Goal: Navigation & Orientation: Find specific page/section

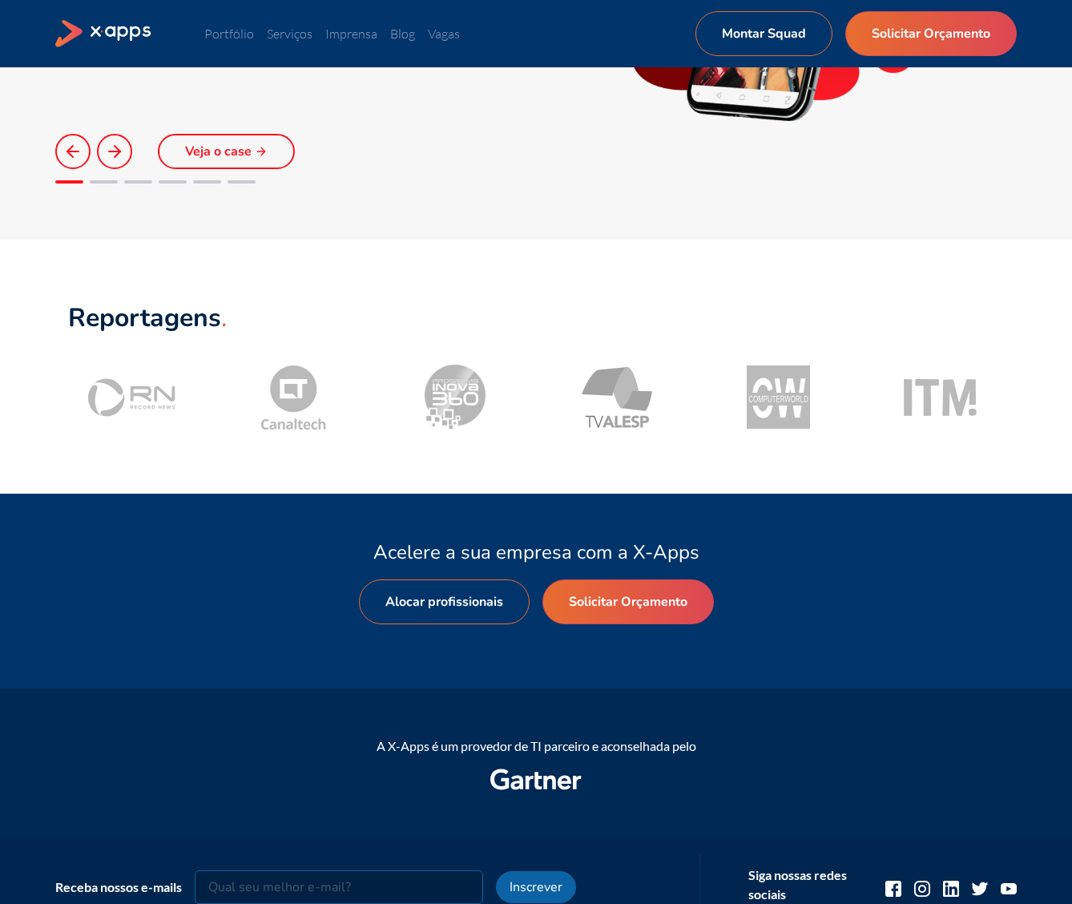
scroll to position [1808, 0]
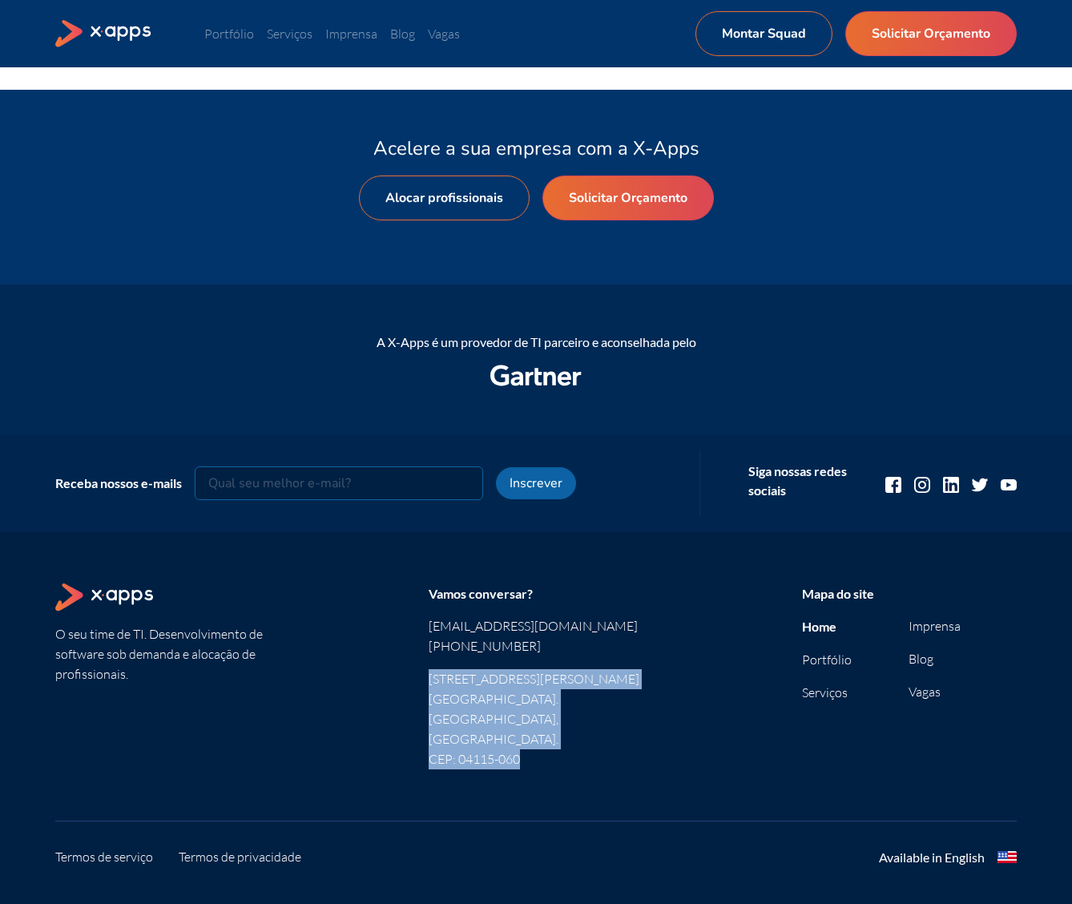
drag, startPoint x: 526, startPoint y: 724, endPoint x: 430, endPoint y: 679, distance: 105.4
click at [430, 679] on span "[STREET_ADDRESS][PERSON_NAME]. [GEOGRAPHIC_DATA], [GEOGRAPHIC_DATA]. CEP: 04115…" at bounding box center [536, 719] width 215 height 100
copy span "[STREET_ADDRESS][PERSON_NAME]. [GEOGRAPHIC_DATA], [GEOGRAPHIC_DATA]. CEP: 04115…"
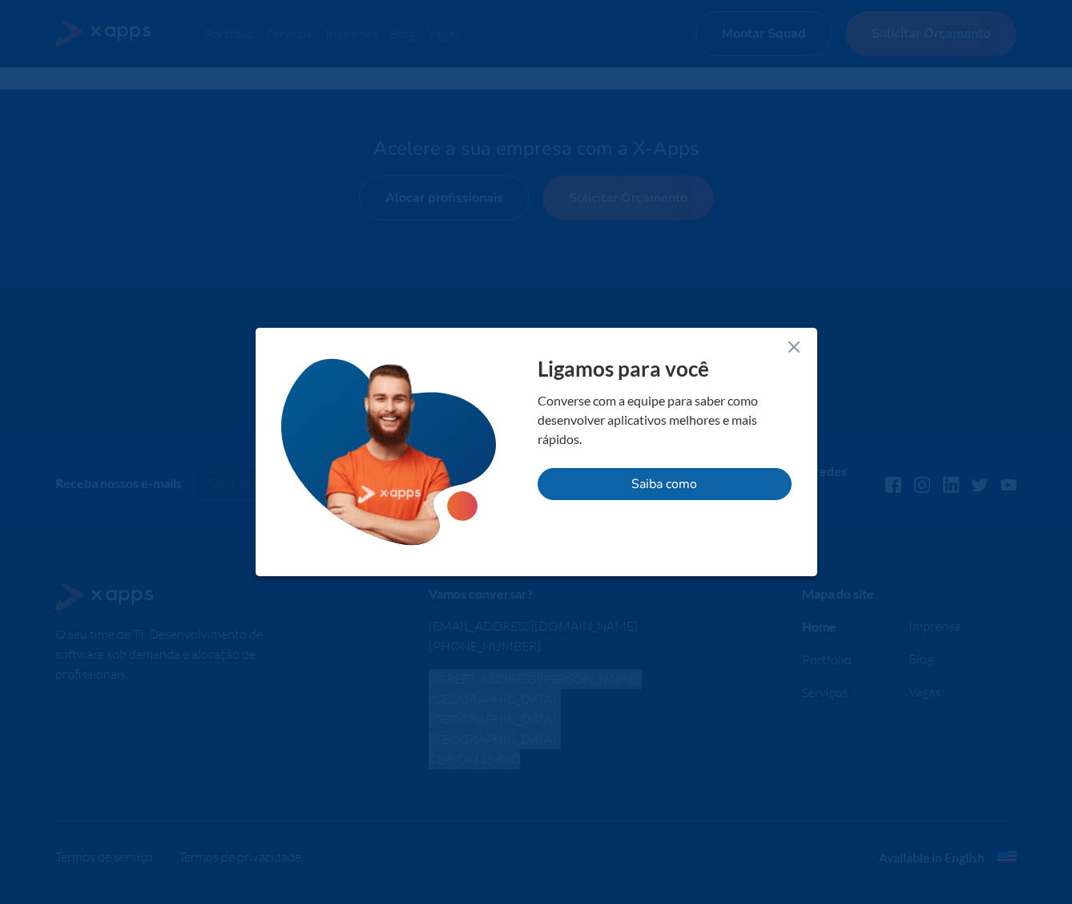
click at [650, 275] on div at bounding box center [536, 452] width 1072 height 904
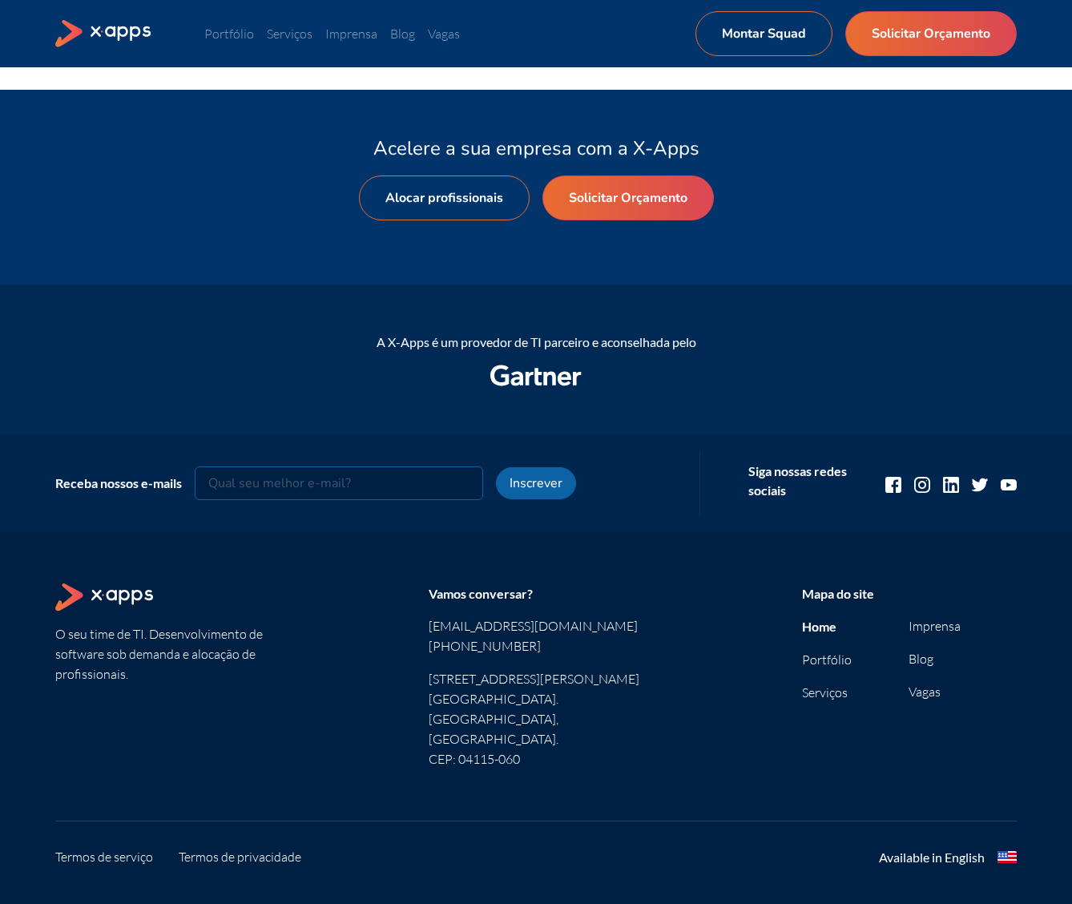
click at [730, 276] on div "Acelere a sua empresa com a X-Apps Alocar profissionais Solicitar Orçamento" at bounding box center [536, 187] width 962 height 179
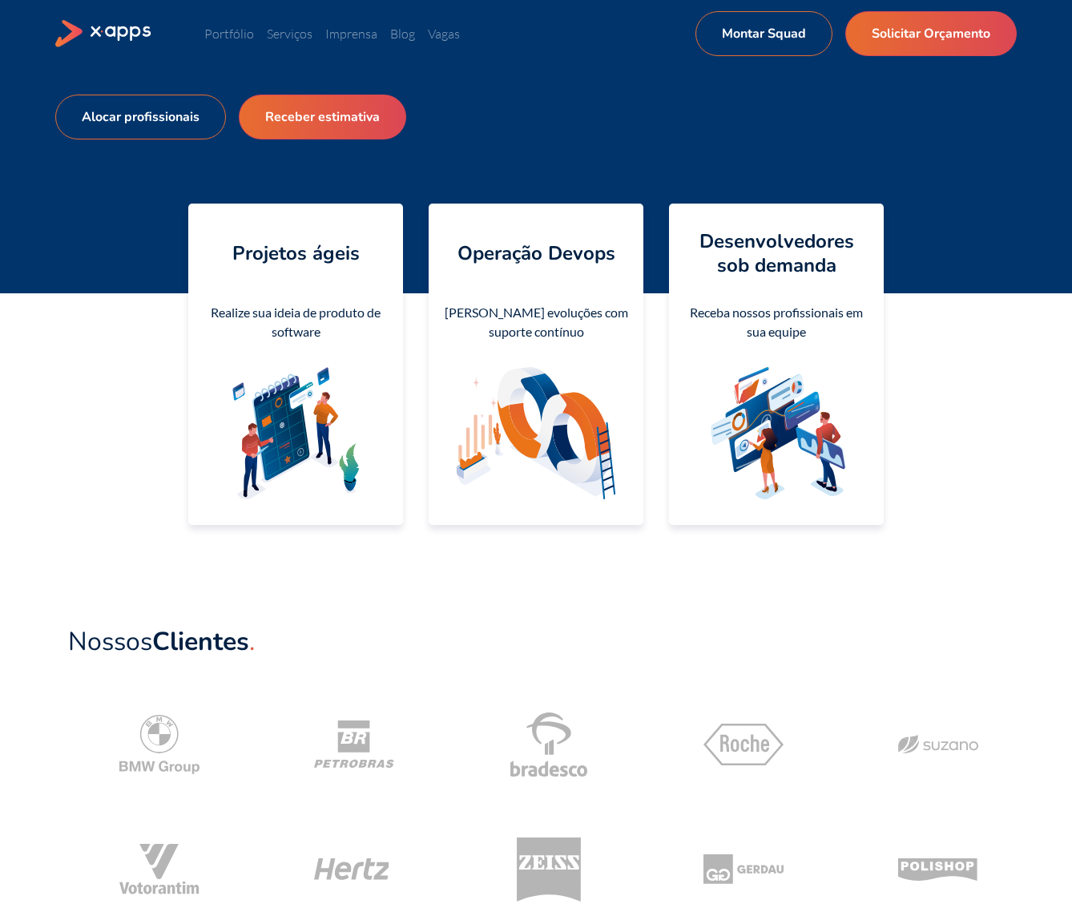
scroll to position [0, 0]
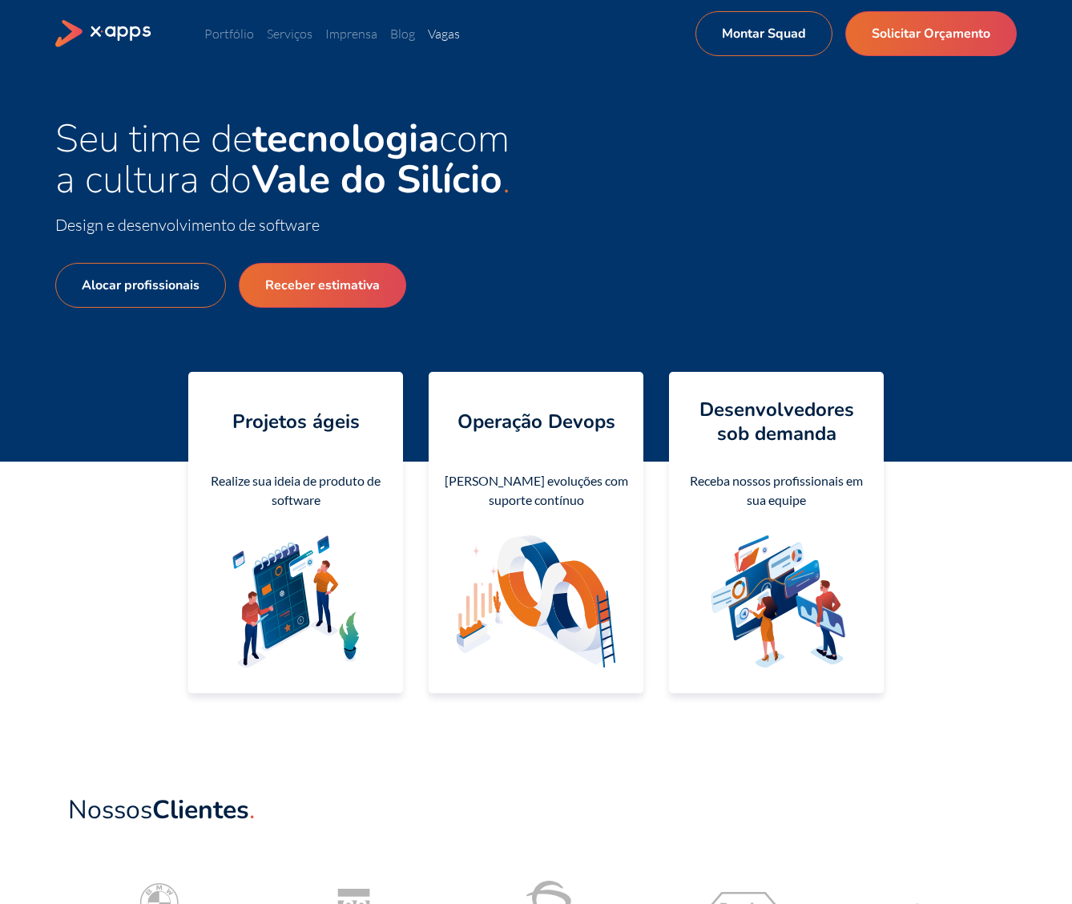
click at [436, 36] on link "Vagas" at bounding box center [444, 34] width 32 height 16
